Goal: Task Accomplishment & Management: Use online tool/utility

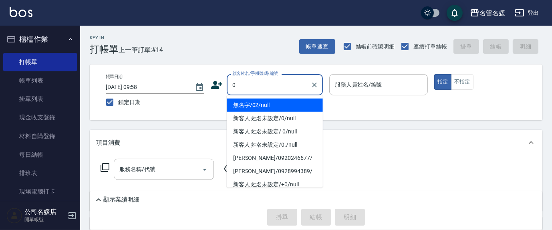
type input "0"
type input "13"
type button "true"
type input "無名字/02/null"
type input "支援-13"
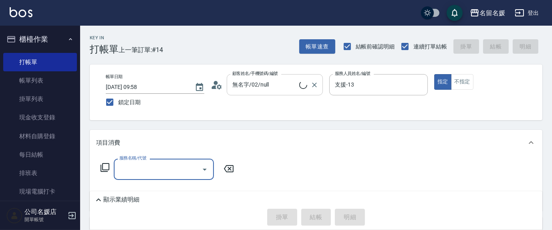
type input "新客人 姓名未設定/0/null"
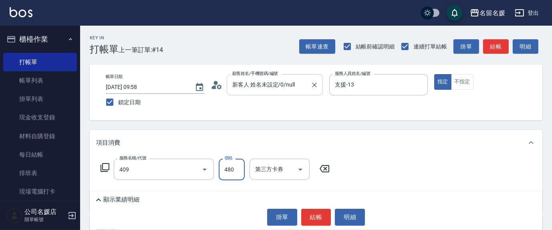
type input "洗+剪(409)"
type input "580"
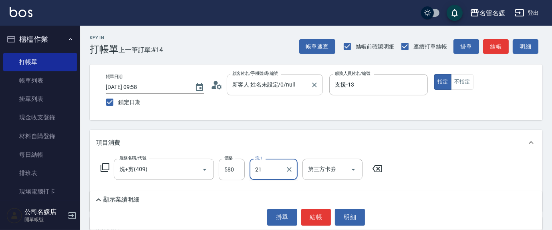
type input "[PERSON_NAME]-21"
